Goal: Task Accomplishment & Management: Complete application form

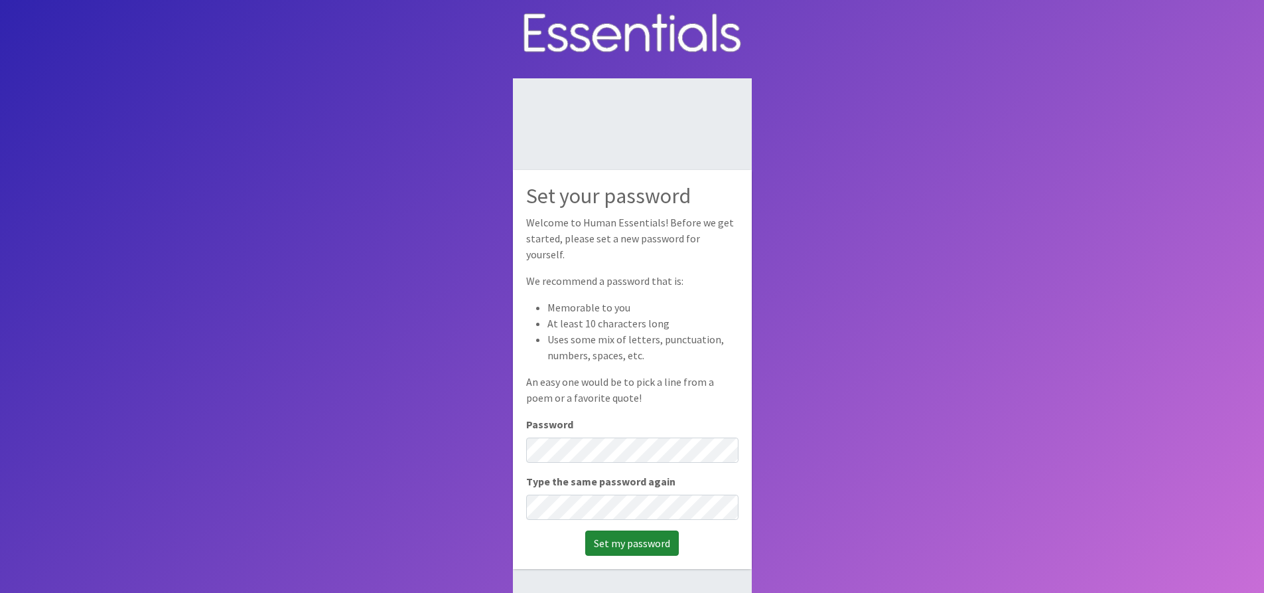
click at [611, 542] on input "Set my password" at bounding box center [632, 542] width 94 height 25
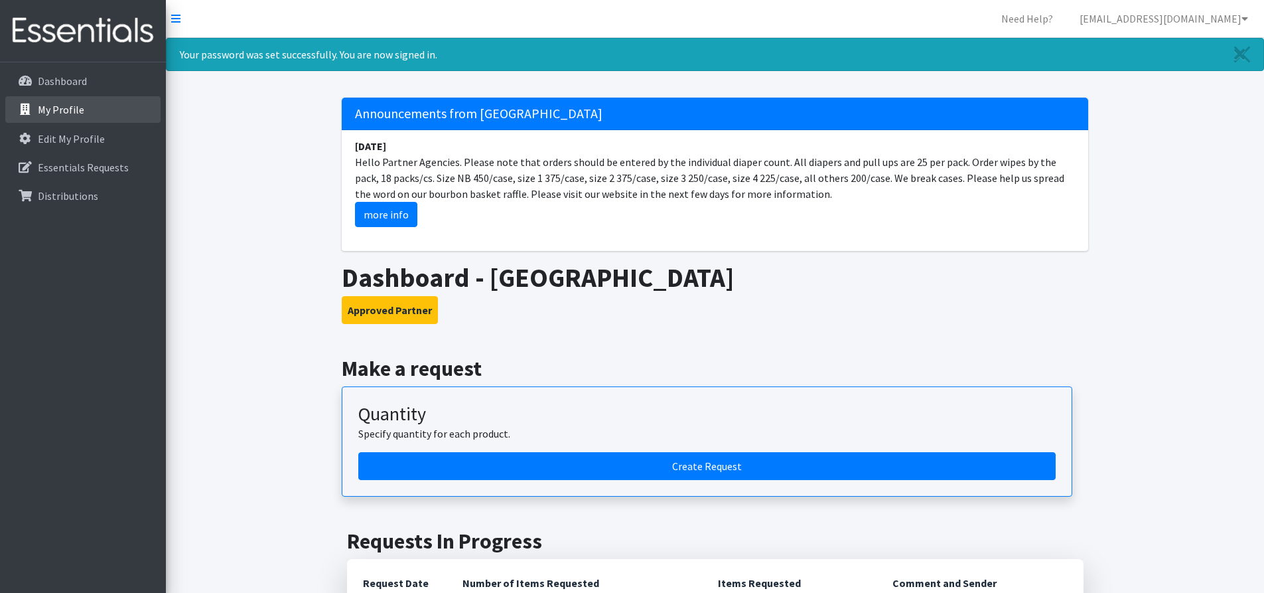
click at [35, 117] on link "My Profile" at bounding box center [82, 109] width 155 height 27
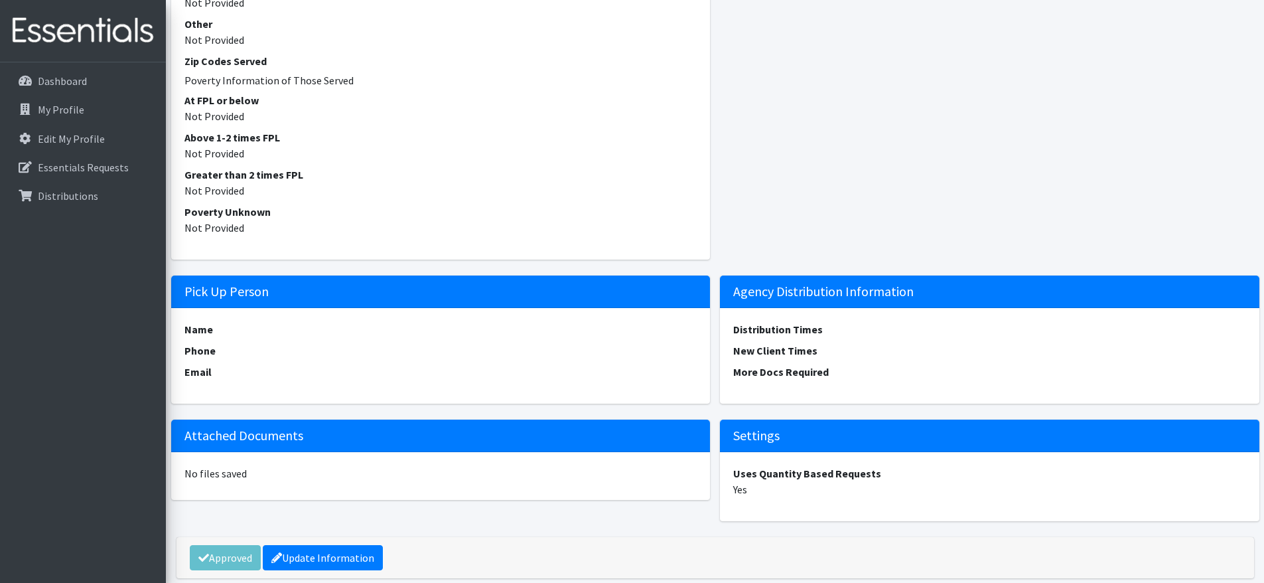
scroll to position [1348, 0]
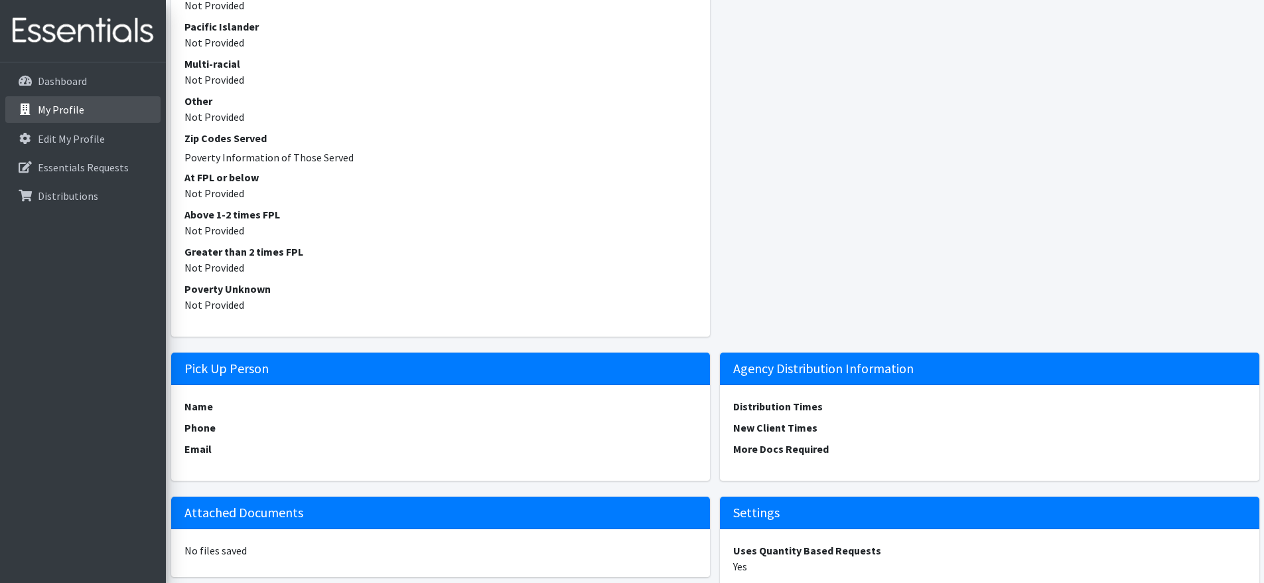
click at [27, 106] on icon at bounding box center [25, 110] width 17 height 12
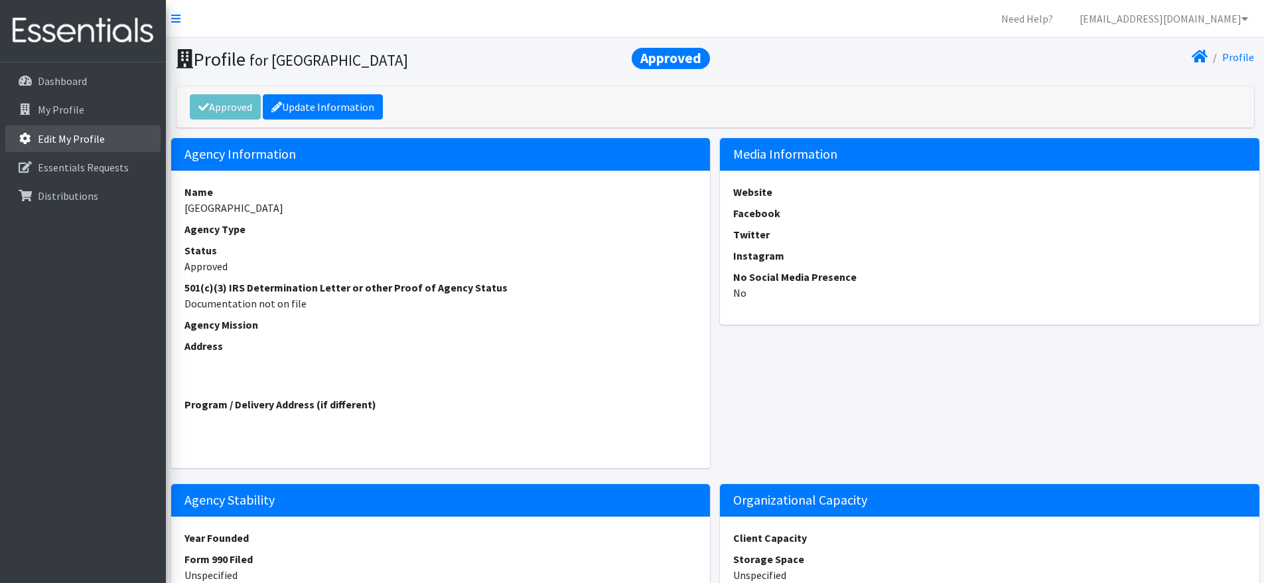
click at [52, 136] on p "Edit My Profile" at bounding box center [71, 138] width 67 height 13
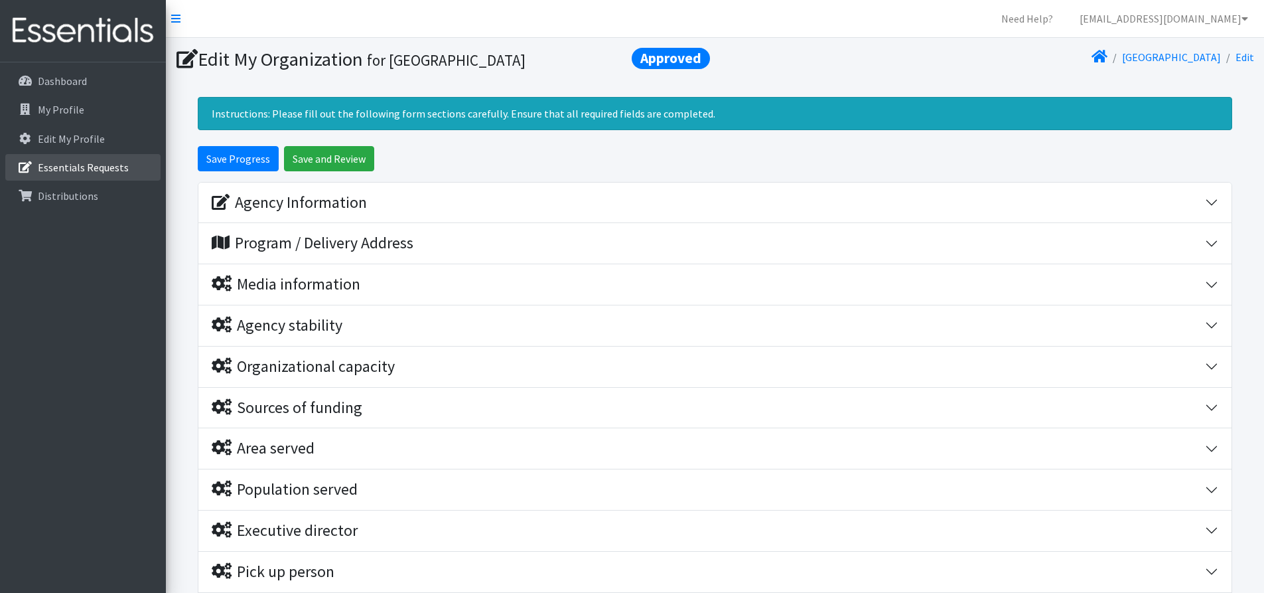
click at [62, 174] on link "Essentials Requests" at bounding box center [82, 167] width 155 height 27
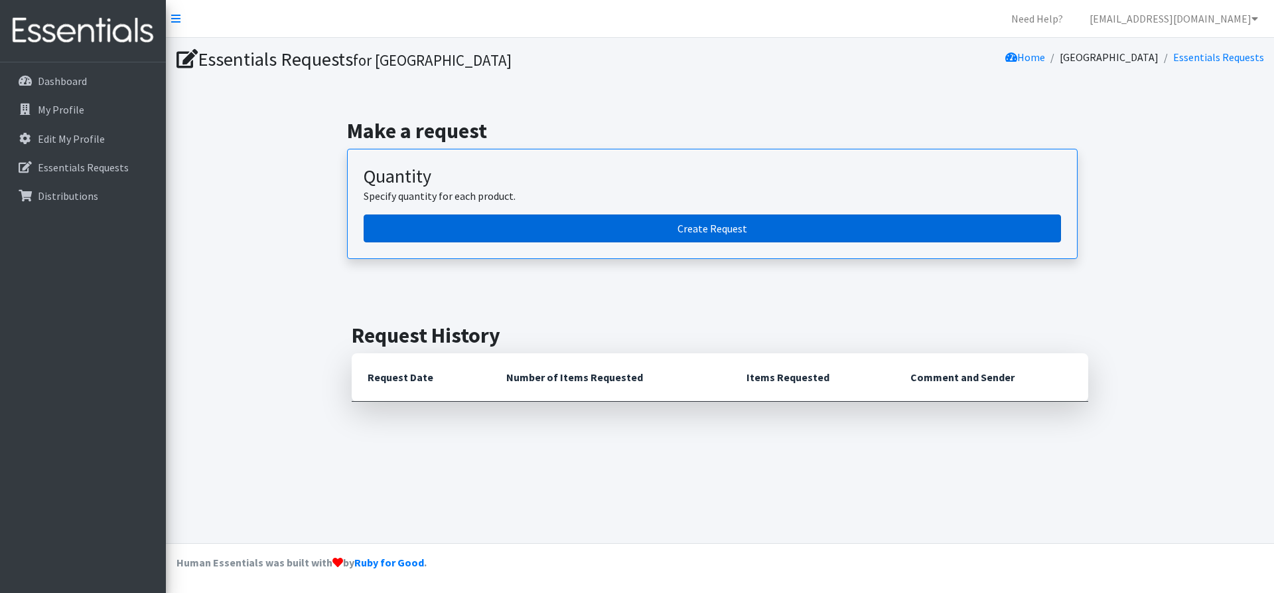
click at [694, 234] on link "Create Request" at bounding box center [713, 228] width 698 height 28
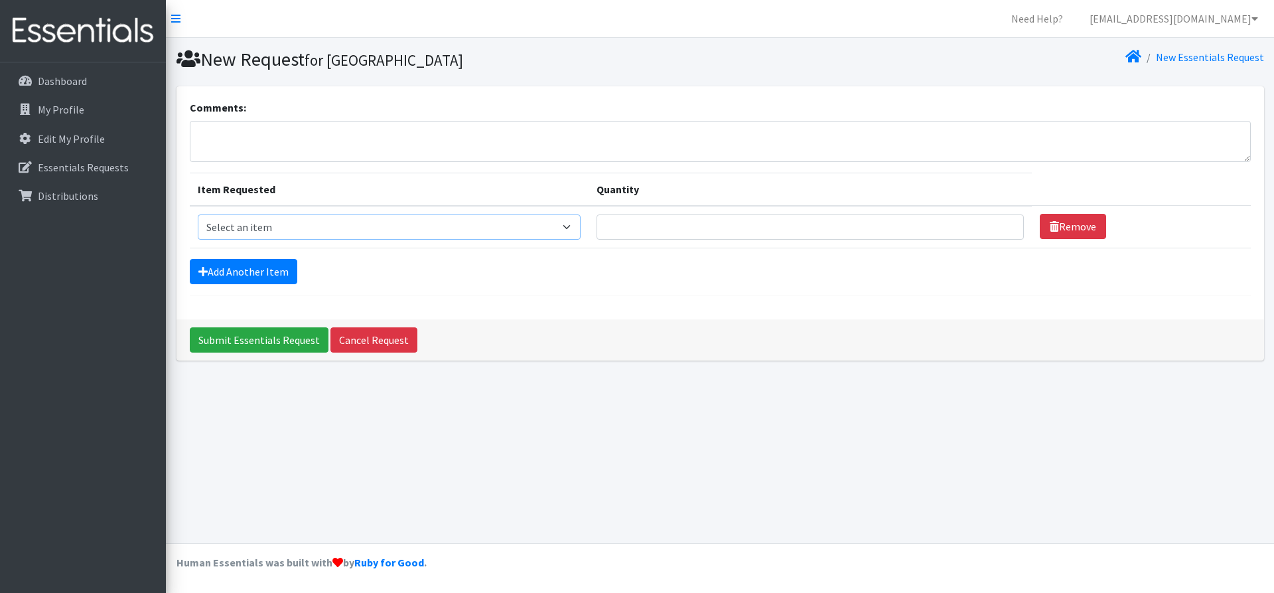
click at [579, 223] on select "Select an item 1 month period supply kit Kids (Newborn) Kids (Size 1) Kids (Siz…" at bounding box center [389, 226] width 383 height 25
select select "15290"
click at [198, 214] on select "Select an item 1 month period supply kit Kids (Newborn) Kids (Size 1) Kids (Siz…" at bounding box center [389, 226] width 383 height 25
